Goal: Task Accomplishment & Management: Complete application form

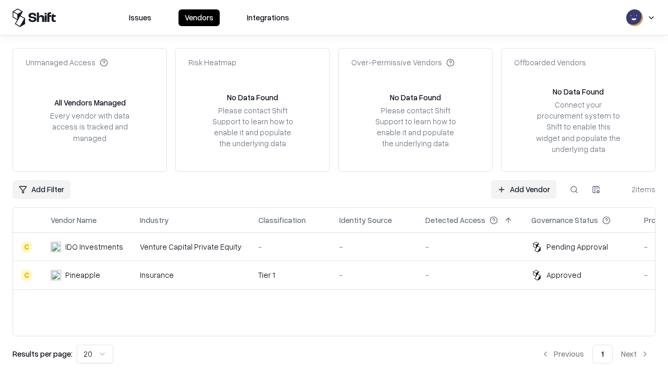
click at [524, 189] on link "Add Vendor" at bounding box center [523, 189] width 65 height 19
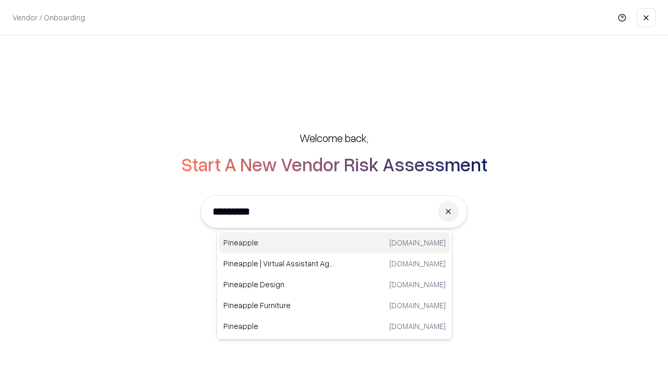
click at [335, 243] on div "Pineapple [DOMAIN_NAME]" at bounding box center [334, 242] width 231 height 21
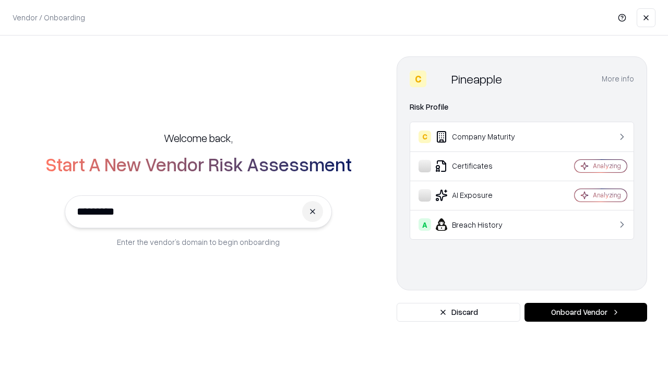
type input "*********"
click at [586, 312] on button "Onboard Vendor" at bounding box center [586, 312] width 123 height 19
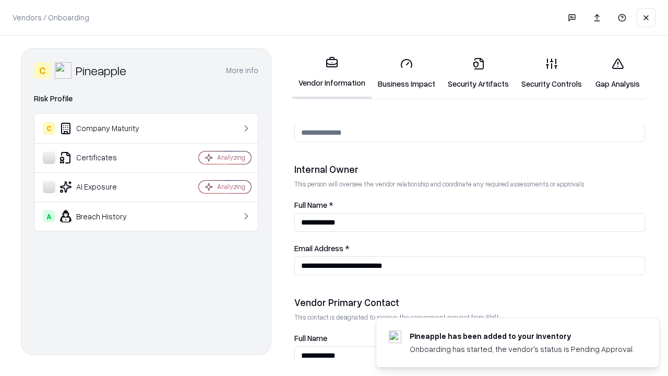
scroll to position [541, 0]
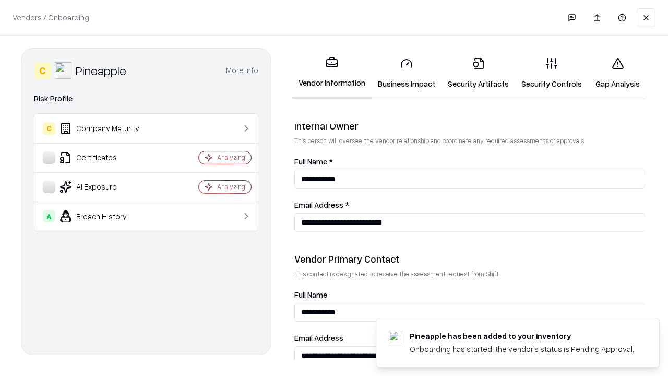
click at [407, 73] on link "Business Impact" at bounding box center [407, 73] width 70 height 49
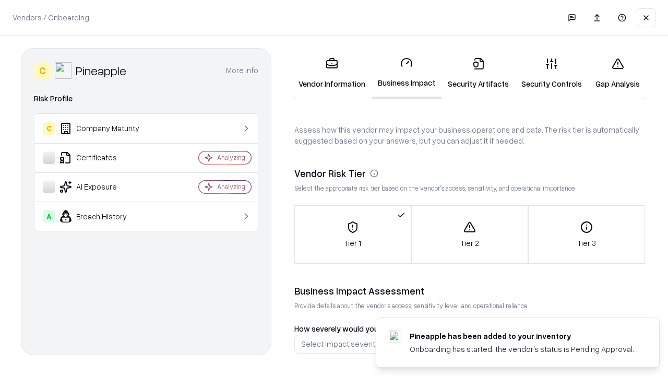
click at [618, 73] on link "Gap Analysis" at bounding box center [618, 73] width 59 height 49
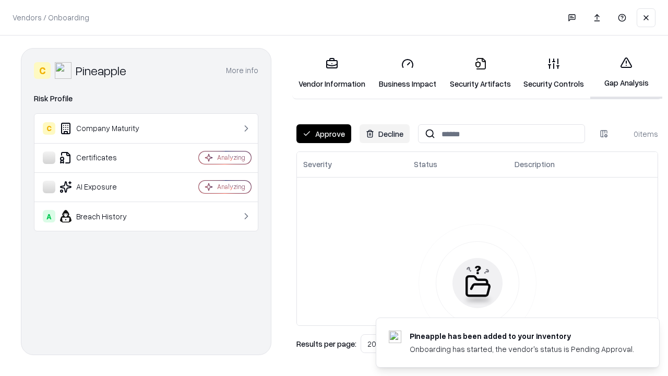
click at [324, 134] on button "Approve" at bounding box center [324, 133] width 55 height 19
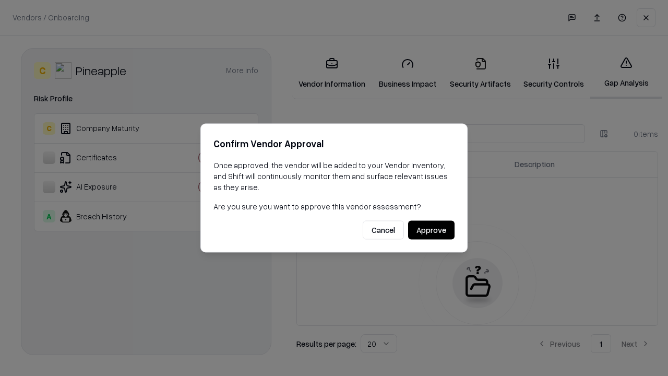
click at [431, 230] on button "Approve" at bounding box center [431, 230] width 46 height 19
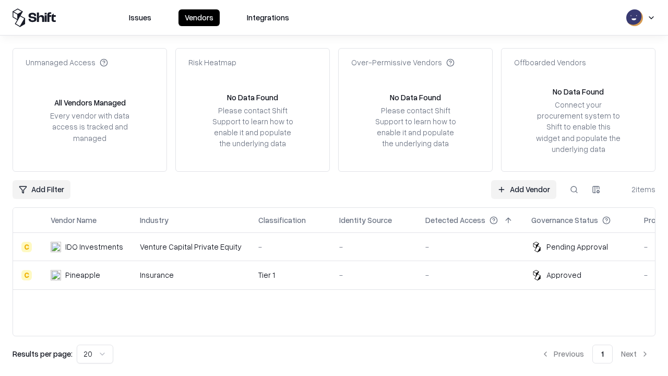
type input "*********"
click at [524, 189] on link "Add Vendor" at bounding box center [523, 189] width 65 height 19
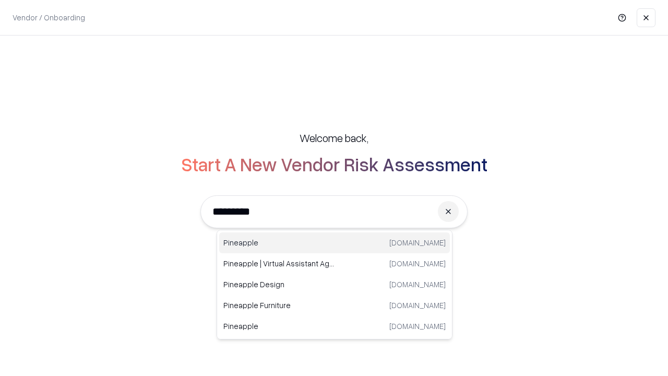
click at [335, 243] on div "Pineapple [DOMAIN_NAME]" at bounding box center [334, 242] width 231 height 21
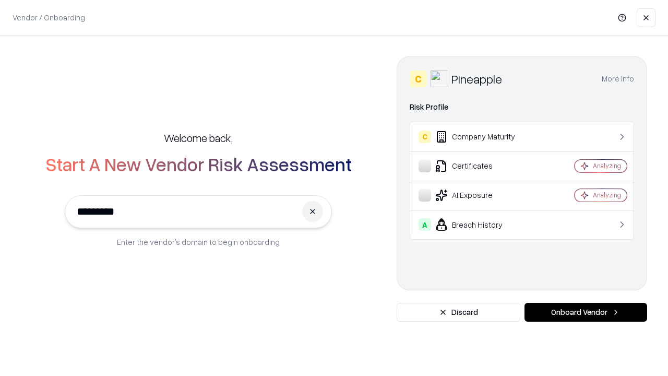
type input "*********"
click at [586, 312] on button "Onboard Vendor" at bounding box center [586, 312] width 123 height 19
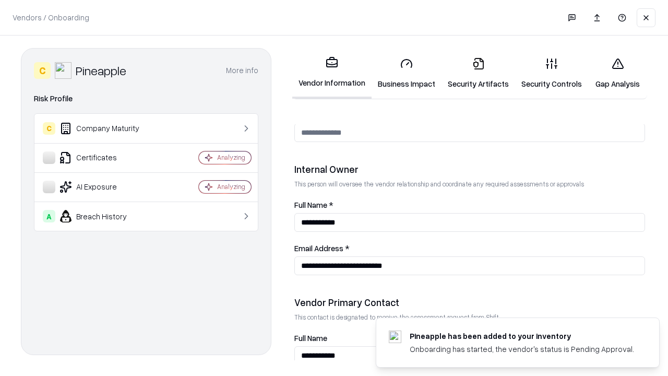
scroll to position [541, 0]
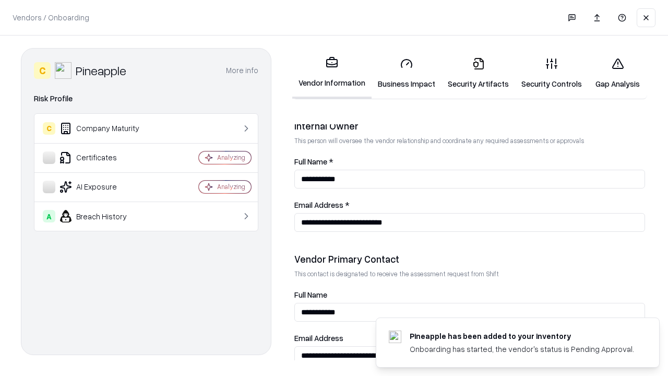
click at [618, 73] on link "Gap Analysis" at bounding box center [618, 73] width 59 height 49
